Goal: Navigation & Orientation: Find specific page/section

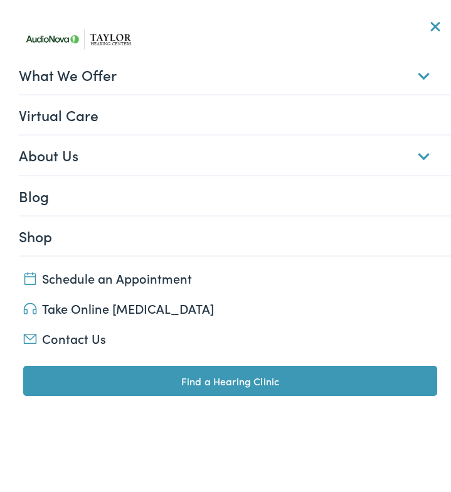
click at [55, 147] on link "About Us" at bounding box center [235, 150] width 433 height 39
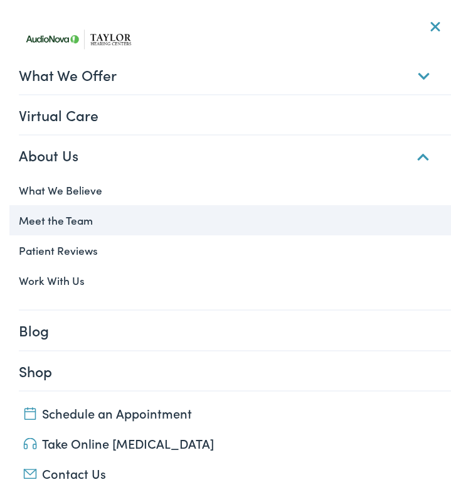
click at [63, 218] on link "Meet the Team" at bounding box center [230, 215] width 443 height 30
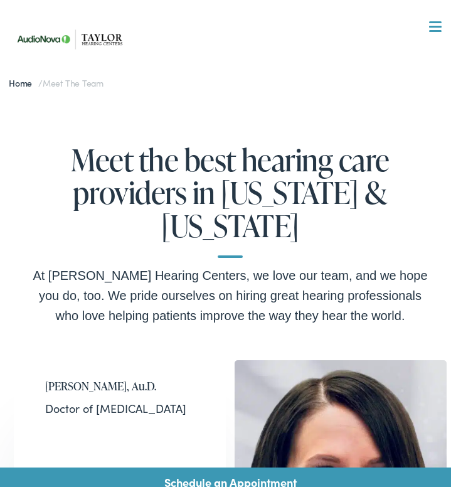
click at [99, 374] on h2 "Angela Cissom, Au.D." at bounding box center [119, 381] width 149 height 14
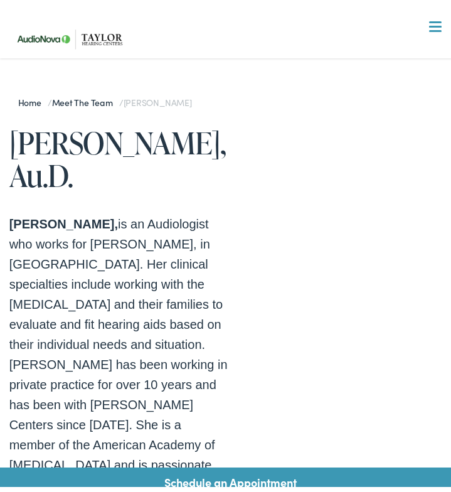
scroll to position [25, 0]
